Goal: Task Accomplishment & Management: Use online tool/utility

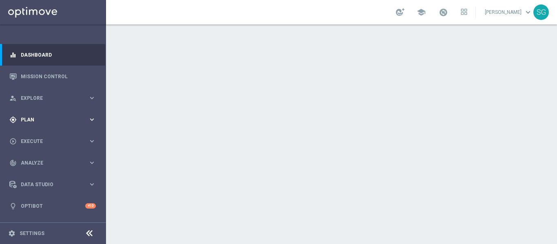
click at [30, 120] on span "Plan" at bounding box center [54, 119] width 67 height 5
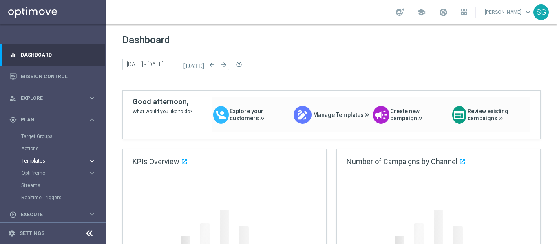
click at [31, 160] on span "Templates" at bounding box center [51, 161] width 58 height 5
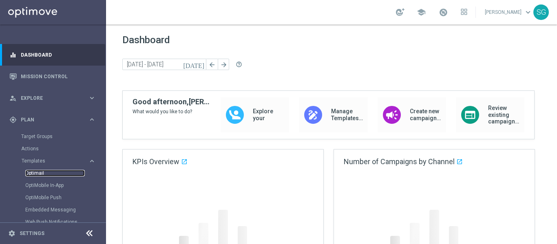
click at [45, 173] on link "Optimail" at bounding box center [55, 173] width 60 height 7
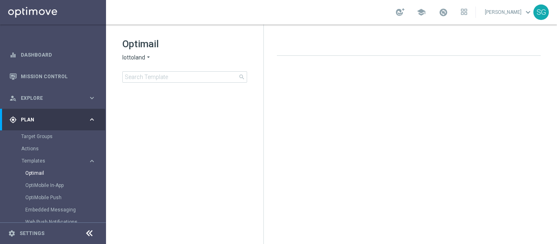
click at [87, 237] on icon at bounding box center [89, 234] width 10 height 10
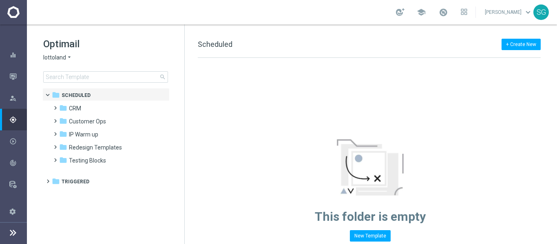
click at [58, 58] on span "lottoland" at bounding box center [54, 58] width 23 height 8
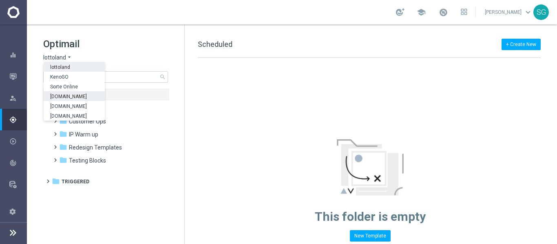
click at [0, 0] on span "[DOMAIN_NAME]" at bounding box center [0, 0] width 0 height 0
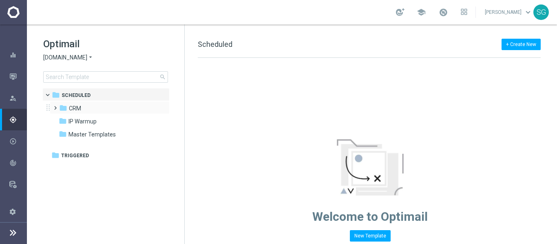
click at [57, 112] on span at bounding box center [56, 107] width 8 height 11
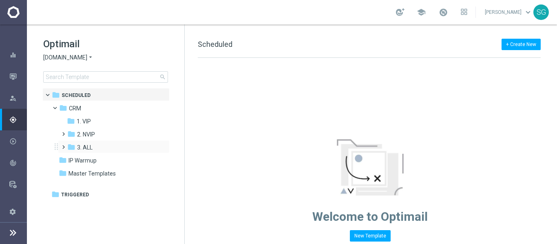
click at [62, 145] on span at bounding box center [62, 143] width 4 height 3
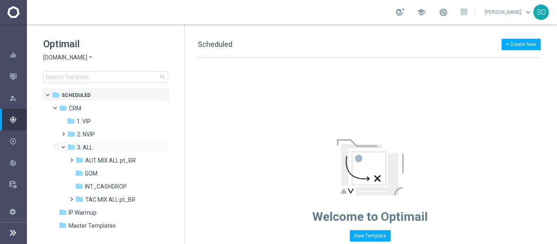
scroll to position [10, 0]
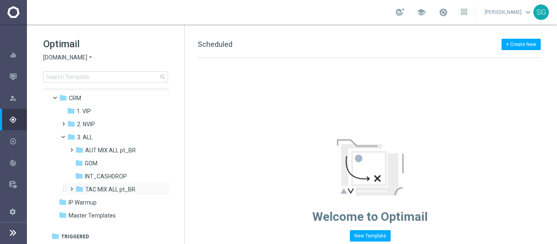
click at [71, 187] on span at bounding box center [70, 185] width 4 height 3
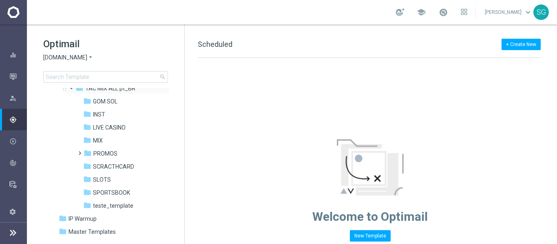
scroll to position [128, 0]
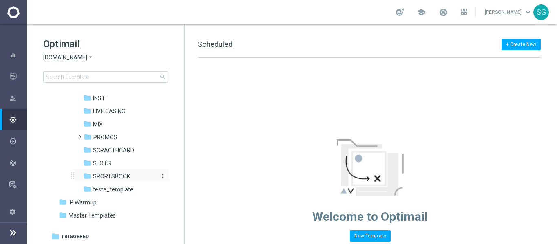
click at [115, 180] on div "folder SPORTSBOOK" at bounding box center [119, 176] width 73 height 9
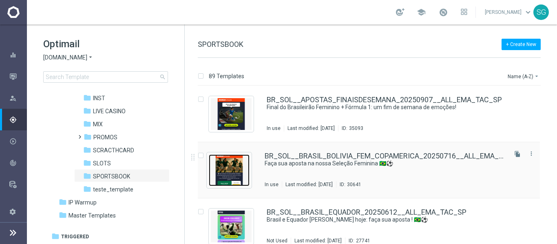
click at [233, 172] on img "Press SPACE to select this row." at bounding box center [229, 171] width 41 height 32
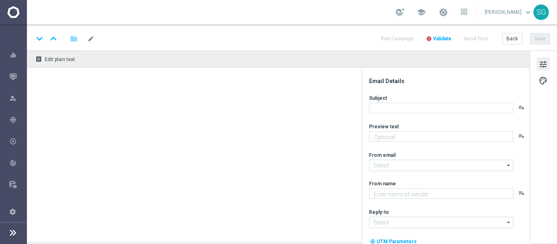
type textarea "A [PERSON_NAME] rolar pela Copa Sul-Americana, [%FIRST_NAME%]!"
type textarea "Sorte Online Betz"
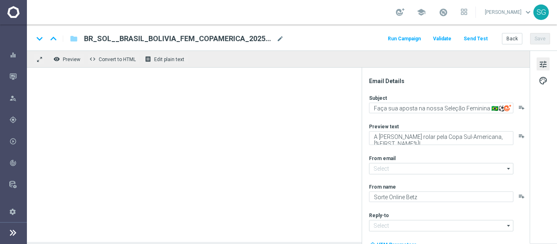
type input "[EMAIL_ADDRESS][DOMAIN_NAME]"
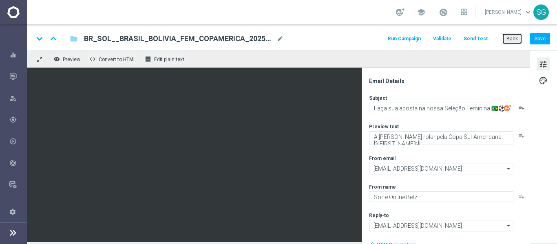
click at [507, 33] on button "Back" at bounding box center [512, 38] width 20 height 11
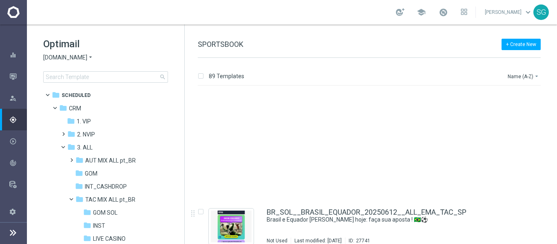
scroll to position [119, 0]
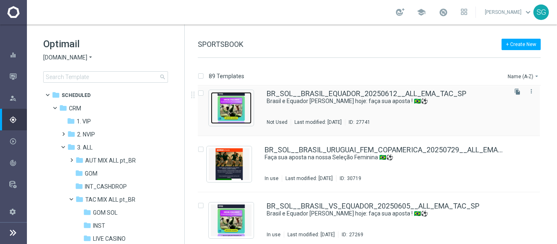
click at [236, 103] on img "Press SPACE to select this row." at bounding box center [231, 108] width 41 height 32
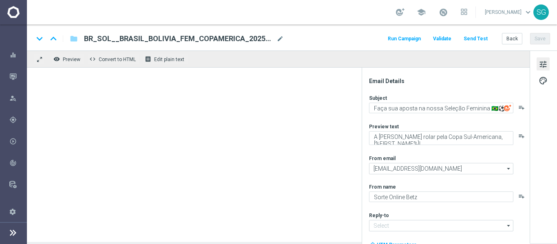
type textarea "Brasil e Equador [PERSON_NAME] hoje: faça sua aposta ! 🇧🇷⚽"
type textarea "Hora de mostrar seu faro de campeão nas Eliminatórias, [%FIRST_NAME%]!"
type input "[EMAIL_ADDRESS][DOMAIN_NAME]"
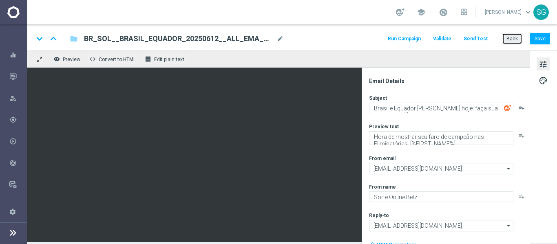
click at [520, 42] on button "Back" at bounding box center [512, 38] width 20 height 11
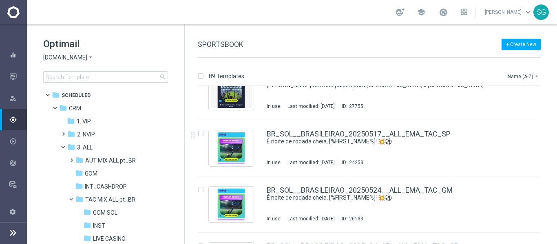
scroll to position [441, 0]
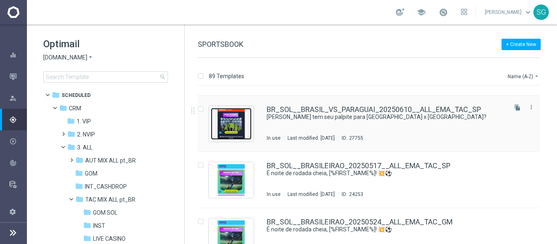
click at [244, 116] on img "Press SPACE to select this row." at bounding box center [231, 124] width 41 height 32
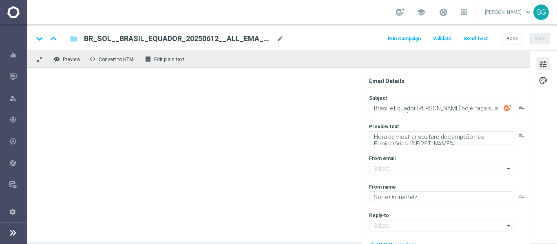
type input "[EMAIL_ADDRESS][DOMAIN_NAME]"
type textarea "[PERSON_NAME] tem seu palpite para [GEOGRAPHIC_DATA] x [GEOGRAPHIC_DATA]?"
type textarea "[DEMOGRAPHIC_DATA] agora mesmo, [%FIRST_NAME%]!"
type textarea "[DOMAIN_NAME]"
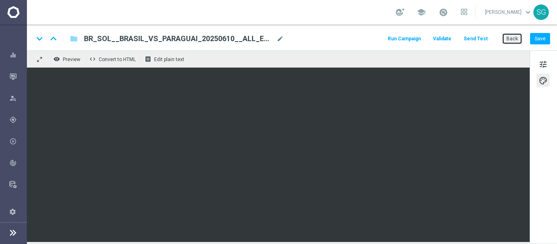
click at [512, 43] on button "Back" at bounding box center [512, 38] width 20 height 11
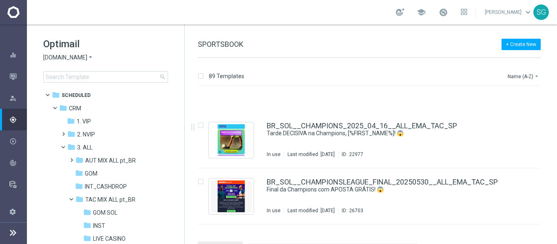
scroll to position [1024, 0]
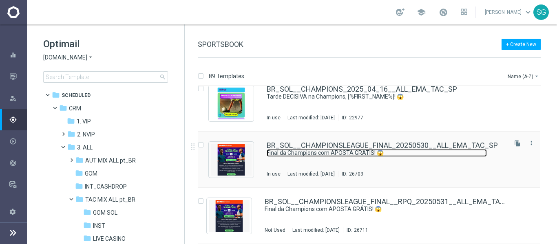
click at [299, 151] on link "Final da Champions com APOSTA GRÁTIS! 😱" at bounding box center [377, 153] width 220 height 8
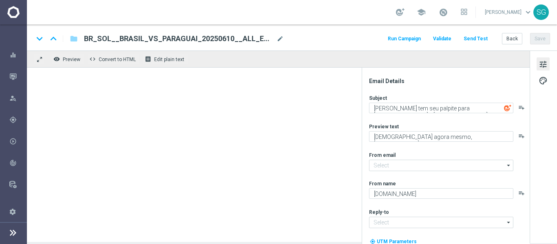
type textarea "Final da Champions com APOSTA GRÁTIS! 😱"
type textarea "[DEMOGRAPHIC_DATA] R$ 25 e ganhe um bônus de R$ 10, [%FIRST_NAME%]!"
type input "[EMAIL_ADDRESS][DOMAIN_NAME]"
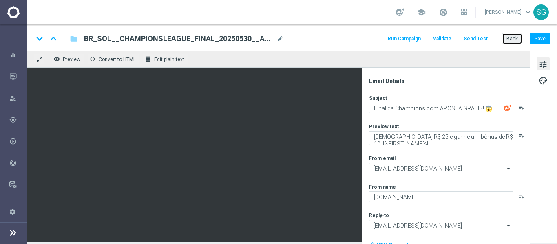
click at [512, 39] on button "Back" at bounding box center [512, 38] width 20 height 11
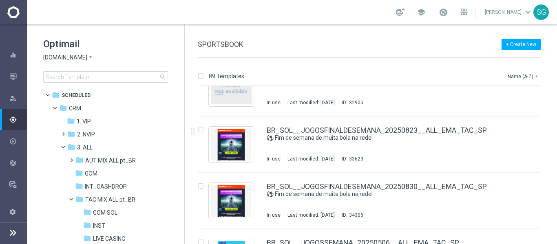
scroll to position [2012, 0]
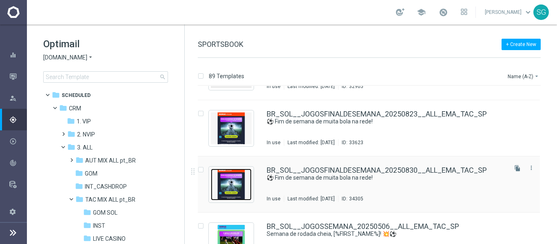
click at [231, 176] on img "Press SPACE to select this row." at bounding box center [231, 185] width 41 height 32
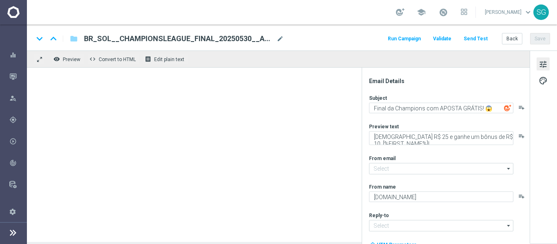
type textarea "⚽️ Fim de semana de muita bola na rede!"
type textarea "Não perca tempo, [%FIRST_NAME%]!"
type input "[EMAIL_ADDRESS][DOMAIN_NAME]"
type textarea "Sorte Online Betz"
type input "[EMAIL_ADDRESS][DOMAIN_NAME]"
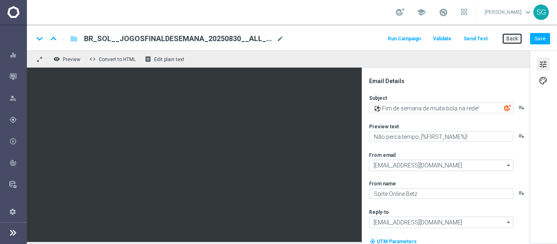
click at [509, 41] on button "Back" at bounding box center [512, 38] width 20 height 11
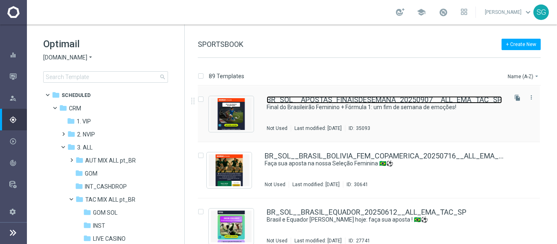
click at [302, 100] on link "BR_SOL__APOSTAS_FINAISDESEMANA_20250907__ALL_EMA_TAC_SP" at bounding box center [384, 99] width 235 height 7
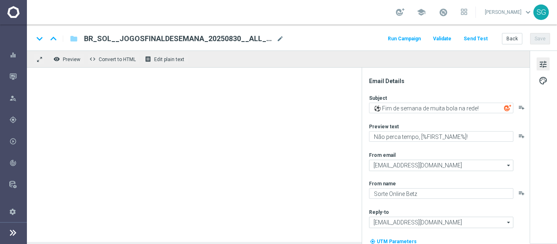
type textarea "Final do Brasileirão Feminino + Fórmula 1: um fim de semana de emoções!"
type textarea "[DEMOGRAPHIC_DATA] [PERSON_NAME], [%FIRST_NAME%]!"
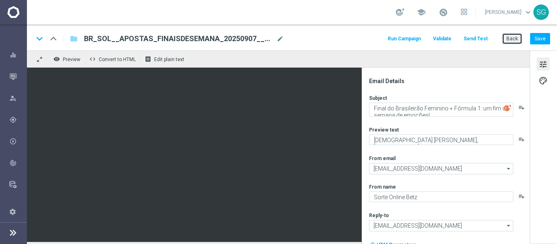
click at [516, 38] on button "Back" at bounding box center [512, 38] width 20 height 11
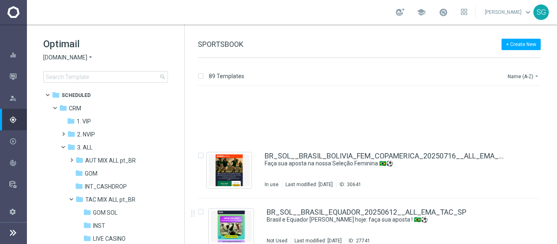
scroll to position [73, 0]
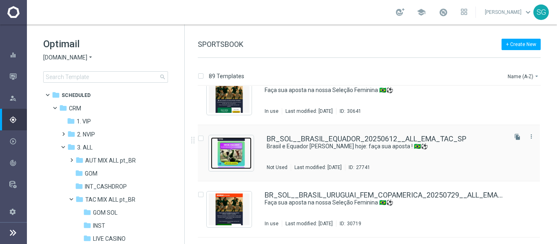
click at [237, 150] on img "Press SPACE to select this row." at bounding box center [231, 153] width 41 height 32
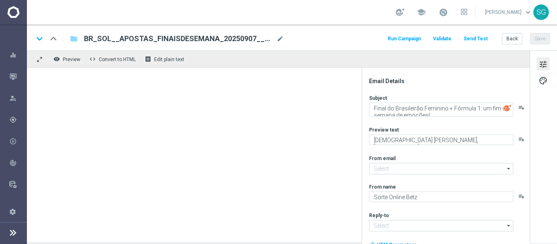
type input "[EMAIL_ADDRESS][DOMAIN_NAME]"
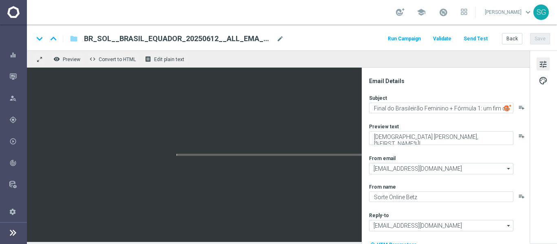
type textarea "Brasil e Equador [PERSON_NAME] hoje: faça sua aposta ! 🇧🇷⚽"
type textarea "Hora de mostrar seu faro de campeão nas Eliminatórias, [%FIRST_NAME%]!"
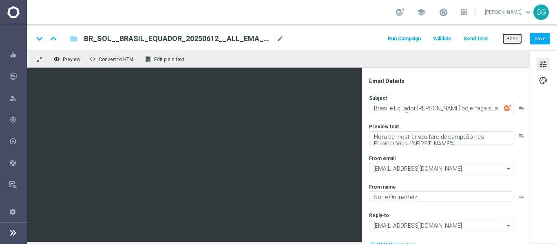
click at [518, 42] on button "Back" at bounding box center [512, 38] width 20 height 11
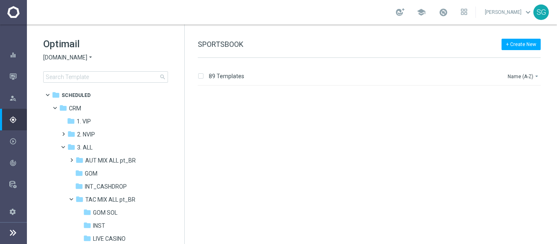
scroll to position [434, 0]
